Goal: Answer question/provide support

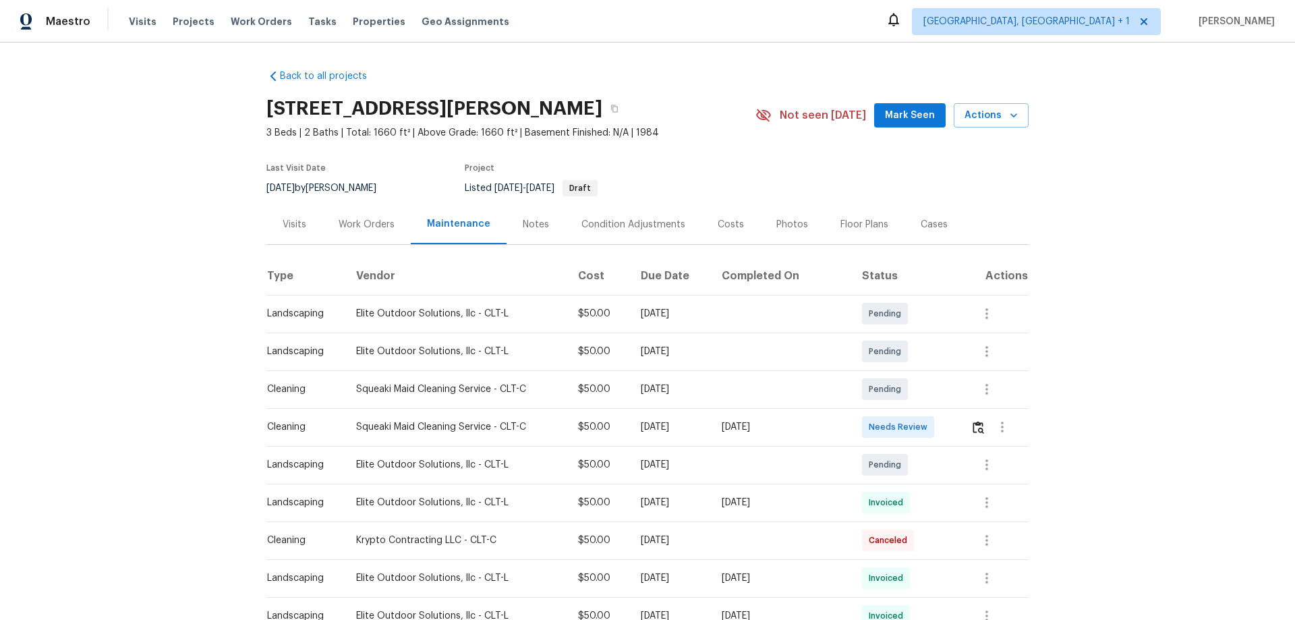
scroll to position [135, 0]
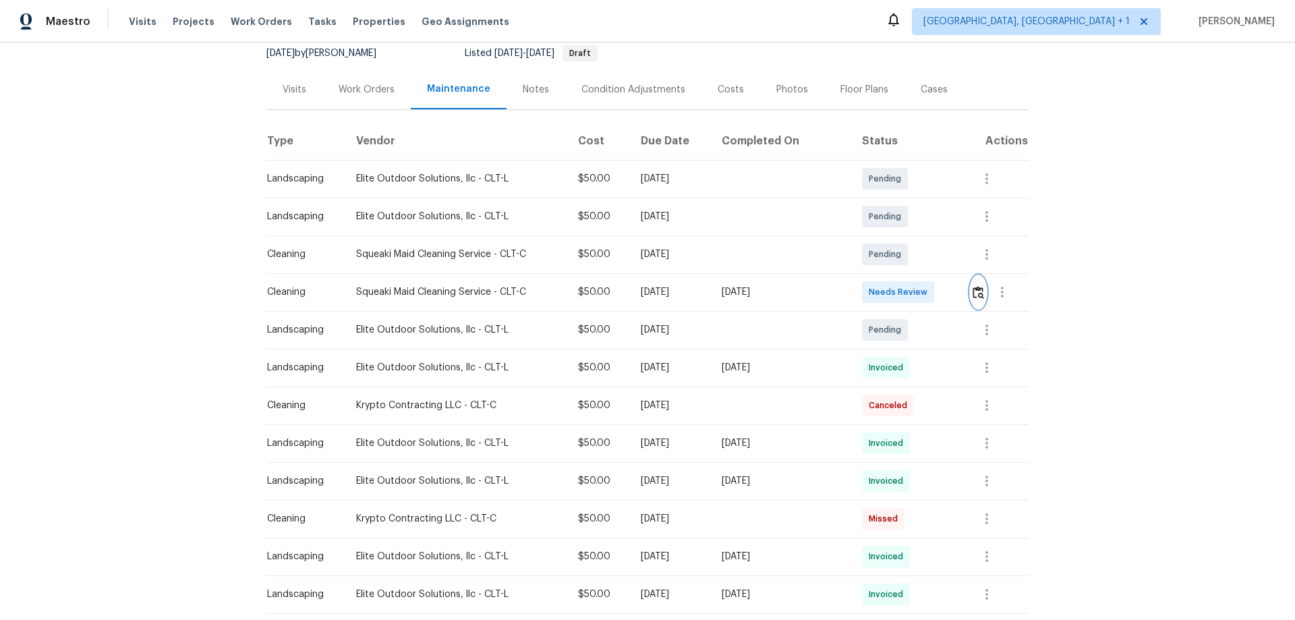
click at [921, 298] on button "button" at bounding box center [979, 292] width 16 height 32
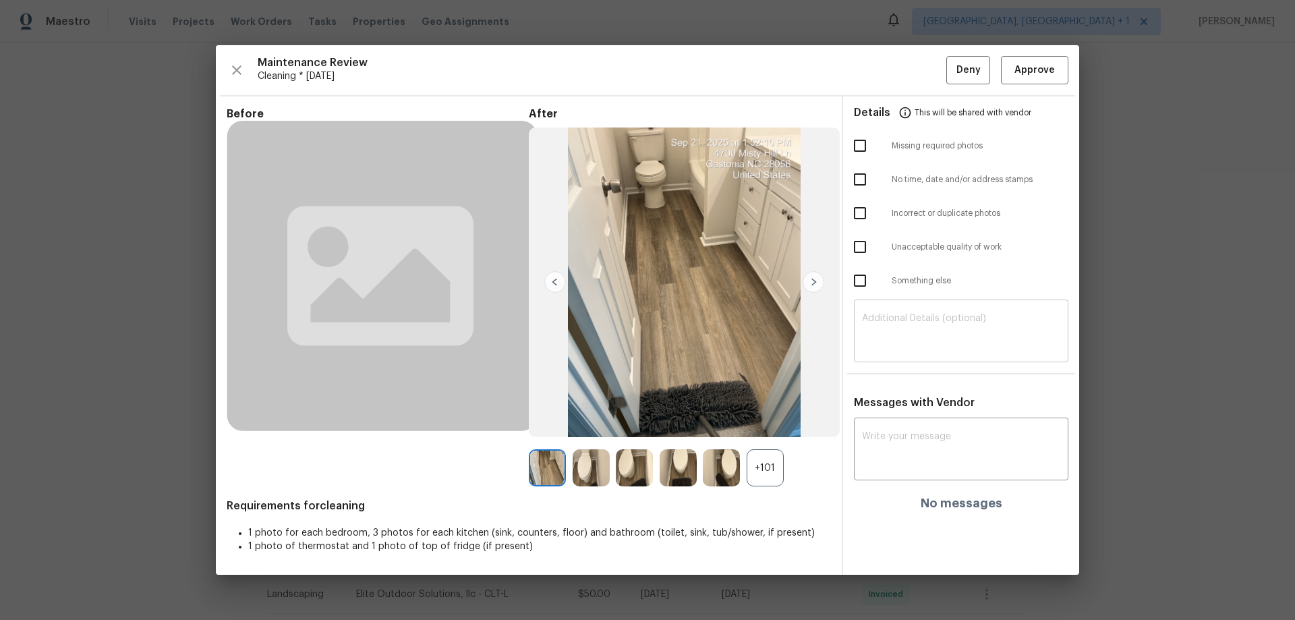
click at [907, 335] on textarea at bounding box center [961, 333] width 198 height 38
paste textarea "Maintenance Audit Team: Hello! Unfortunately, this cleaning visit completed on …"
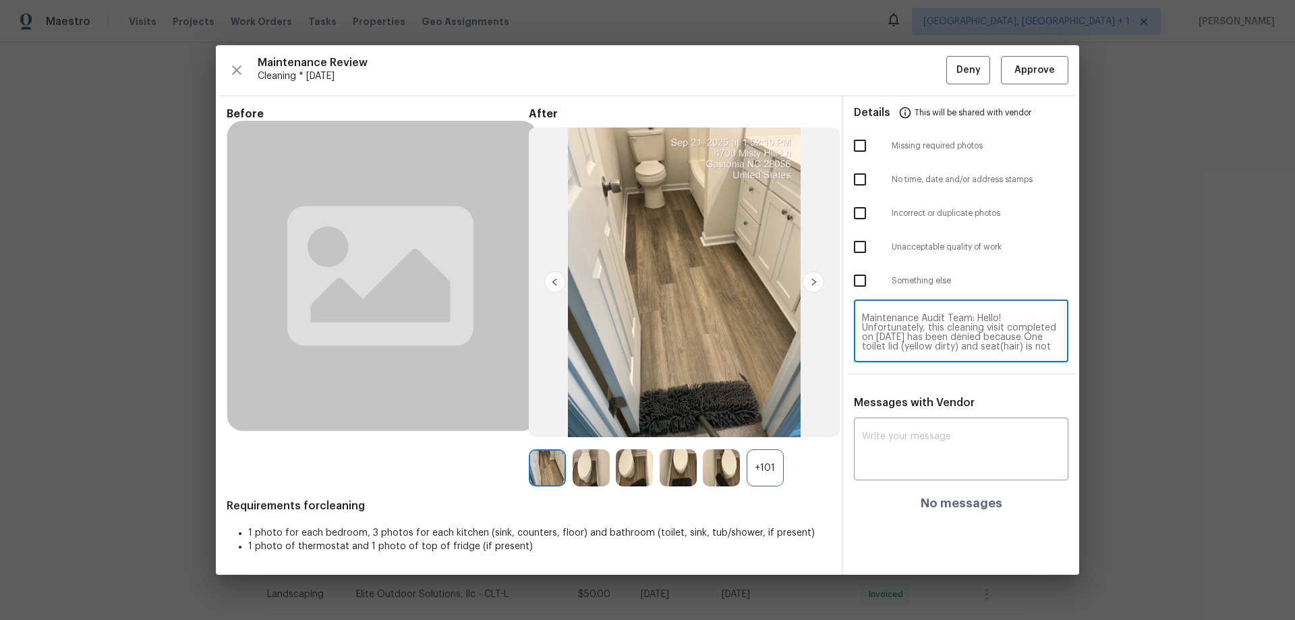
scroll to position [132, 0]
type textarea "Maintenance Audit Team: Hello! Unfortunately, this cleaning visit completed on …"
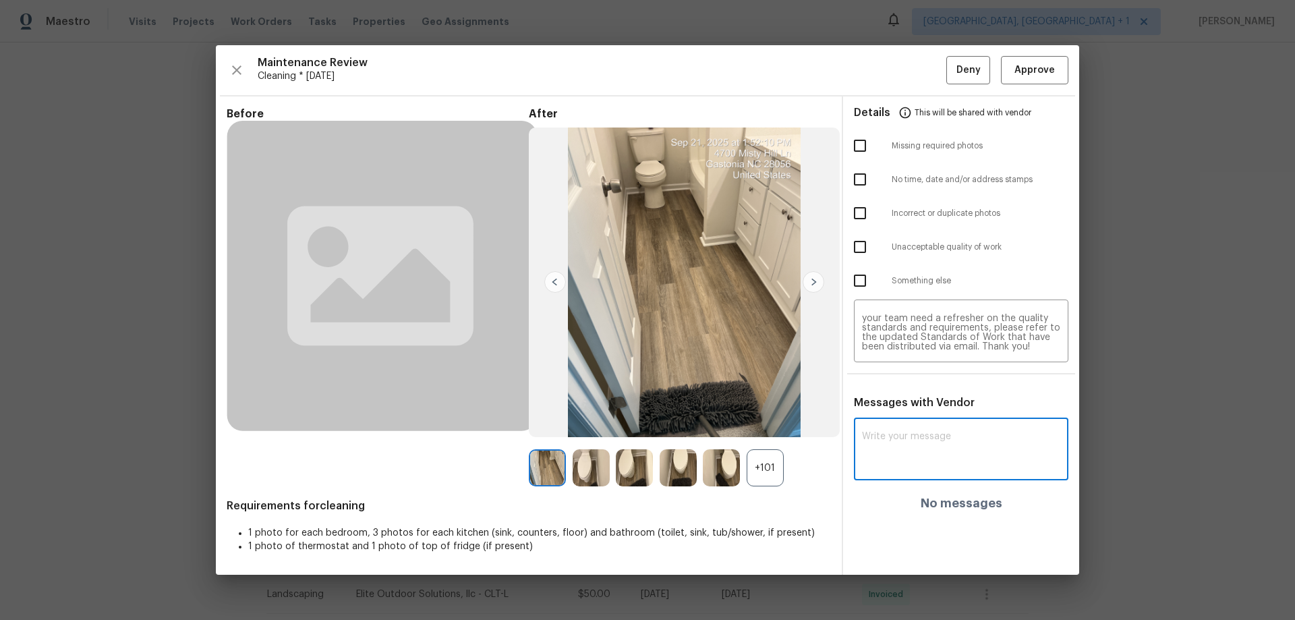
click at [909, 409] on textarea at bounding box center [961, 451] width 198 height 38
paste textarea "Maintenance Audit Team: Hello! Unfortunately, this cleaning visit completed on …"
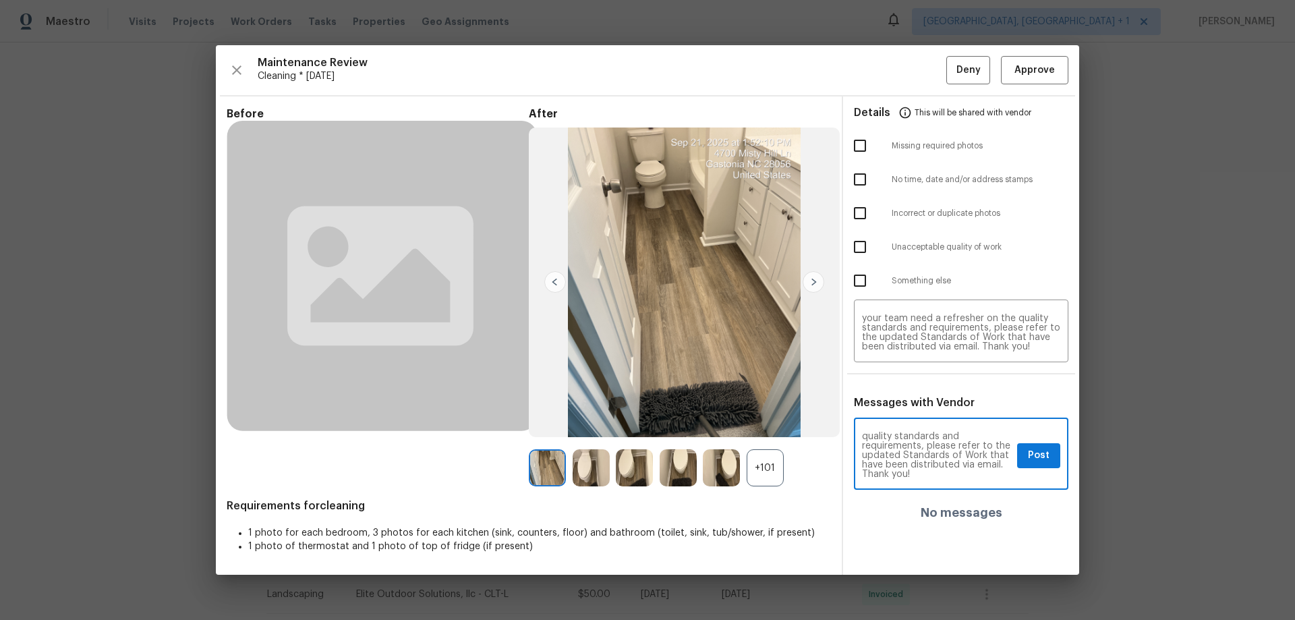
type textarea "Maintenance Audit Team: Hello! Unfortunately, this cleaning visit completed on …"
click at [859, 150] on input "checkbox" at bounding box center [860, 146] width 28 height 28
checkbox input "true"
click at [921, 409] on button "Post" at bounding box center [1038, 455] width 43 height 25
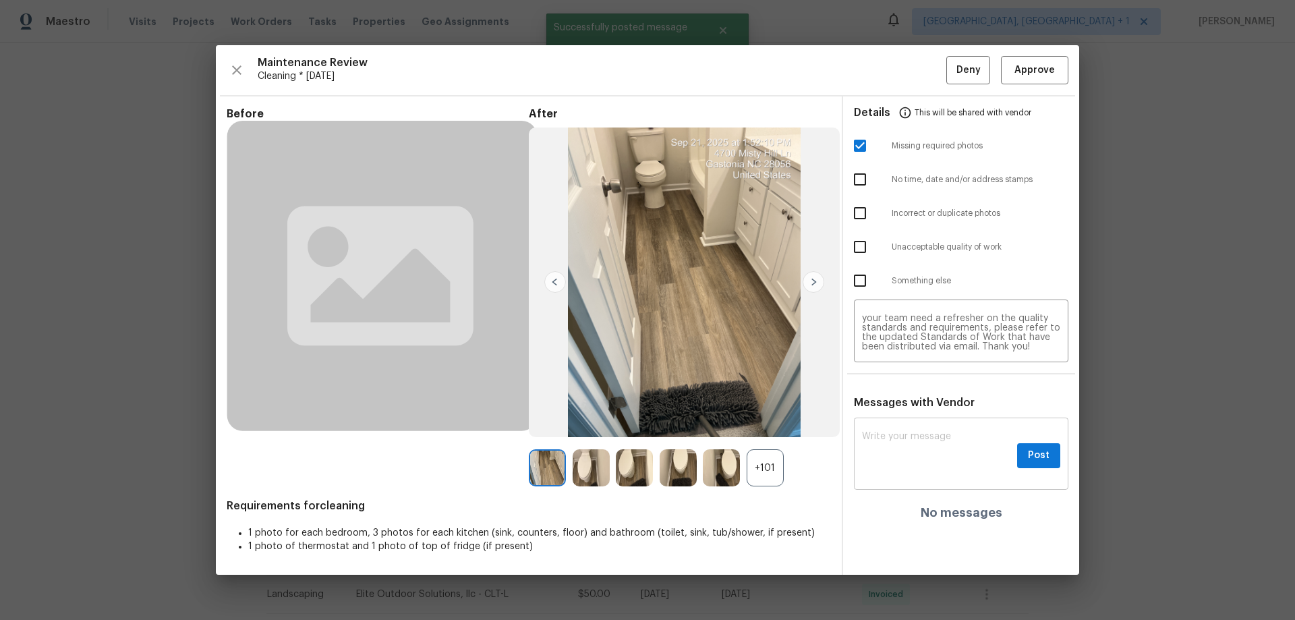
scroll to position [0, 0]
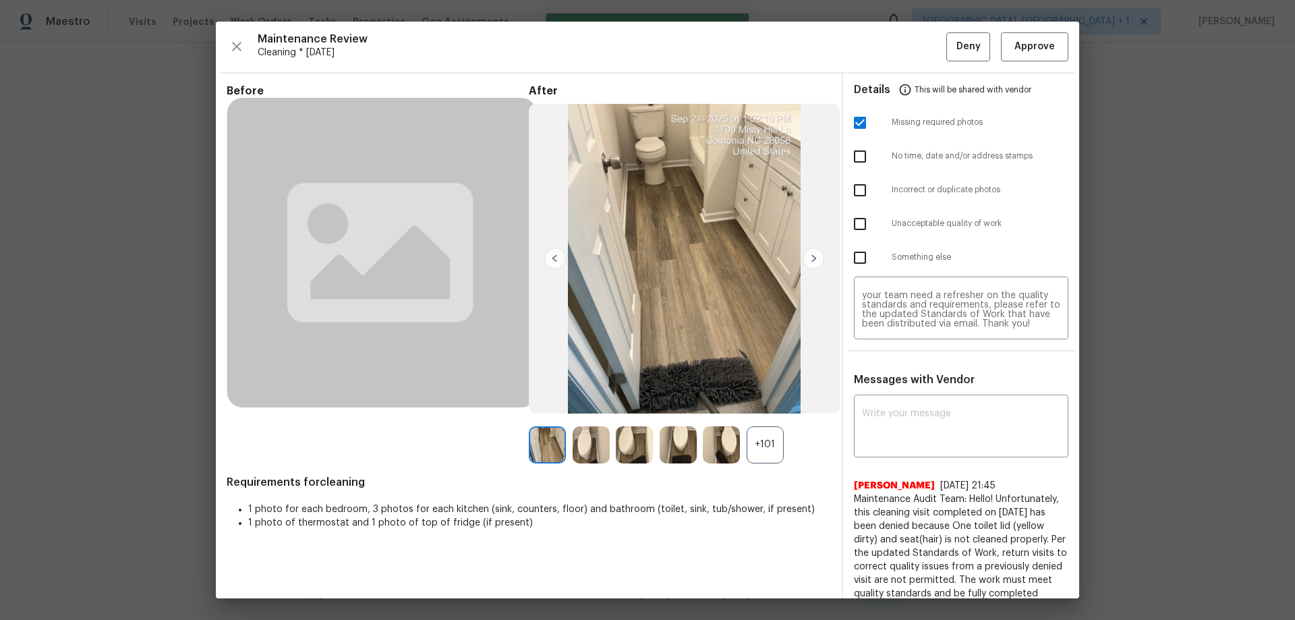
click at [921, 41] on span "Maintenance Review" at bounding box center [602, 38] width 689 height 13
click at [921, 41] on button "Deny" at bounding box center [969, 46] width 44 height 29
